Goal: Task Accomplishment & Management: Manage account settings

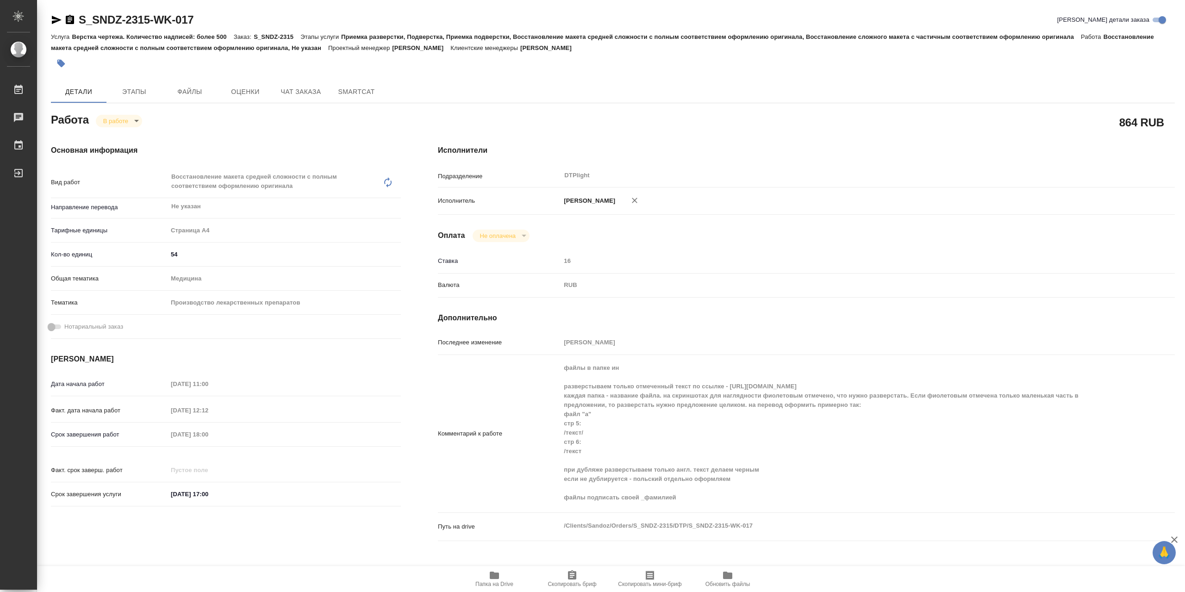
click at [128, 121] on body "🙏 .cls-1 fill:#fff; AWATERA Сархатов [PERSON_NAME] 0 Чаты График Выйти S_SNDZ-2…" at bounding box center [592, 296] width 1185 height 592
click at [135, 136] on button "Выполнен" at bounding box center [120, 139] width 34 height 10
type textarea "x"
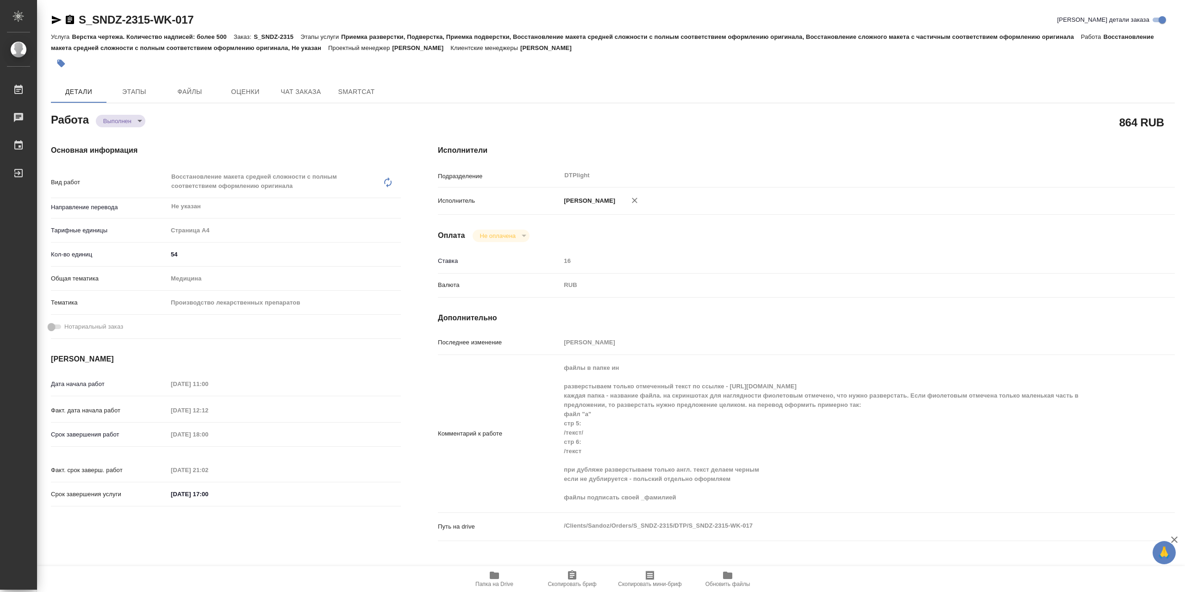
type textarea "x"
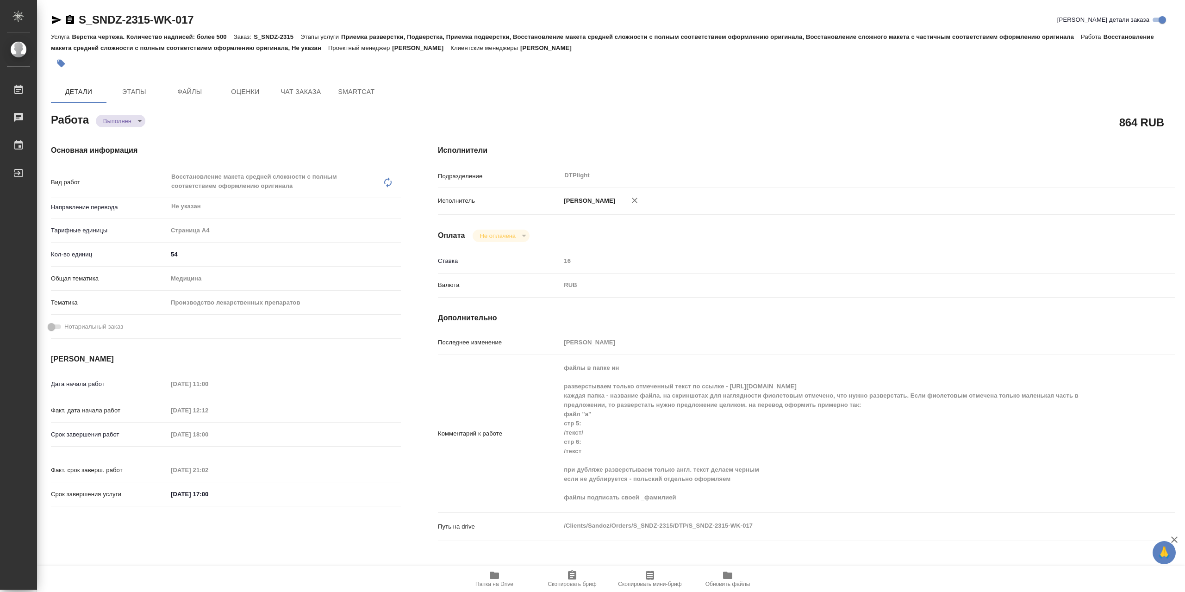
type textarea "x"
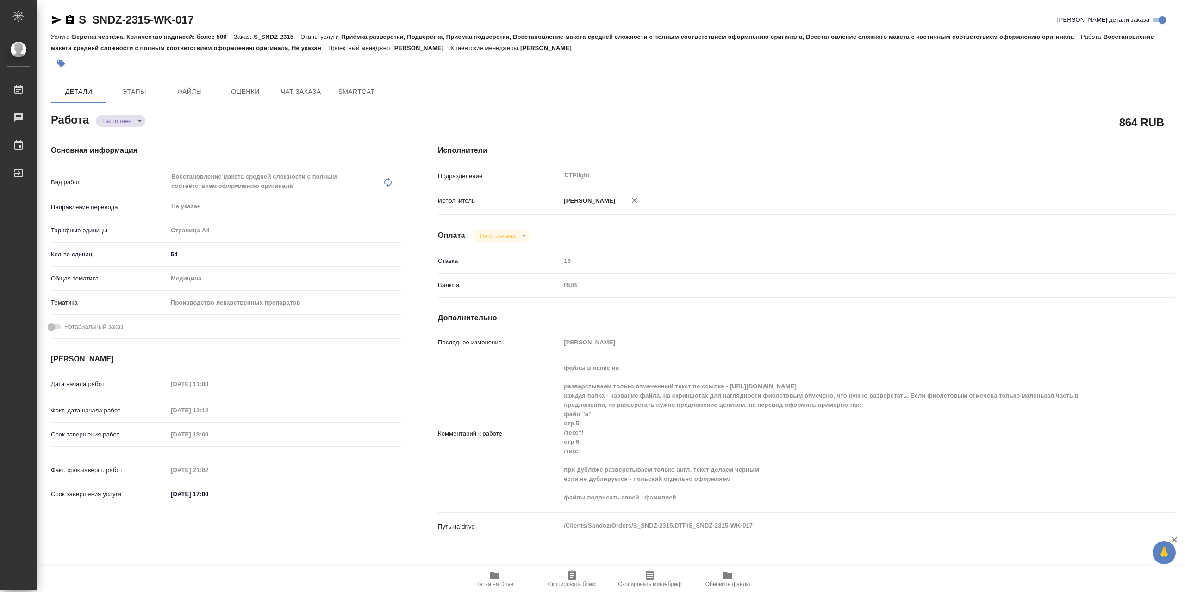
type textarea "x"
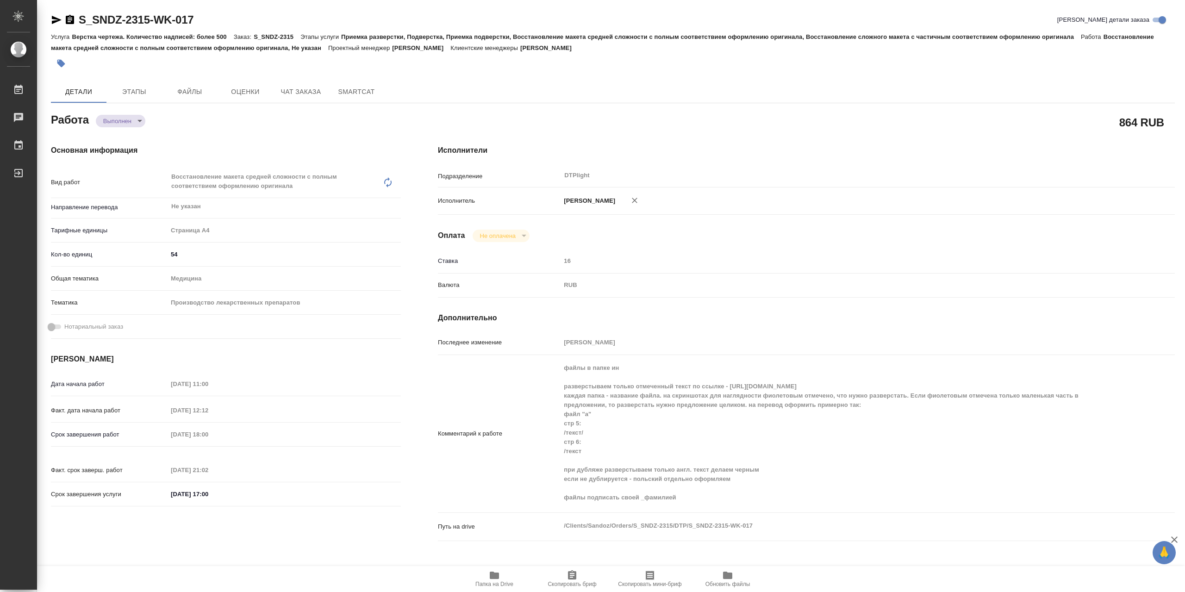
type textarea "x"
